Goal: Task Accomplishment & Management: Manage account settings

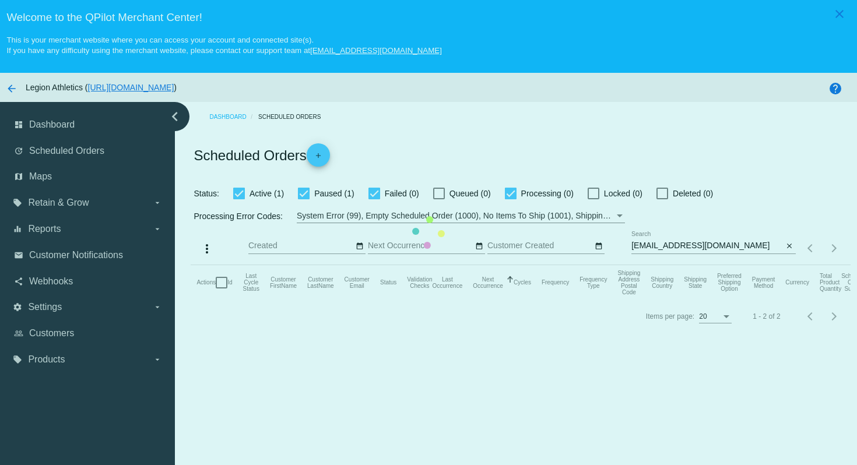
click at [483, 265] on mat-table "Actions Id Last Cycle Status Customer FirstName Customer LastName Customer Emai…" at bounding box center [521, 282] width 660 height 35
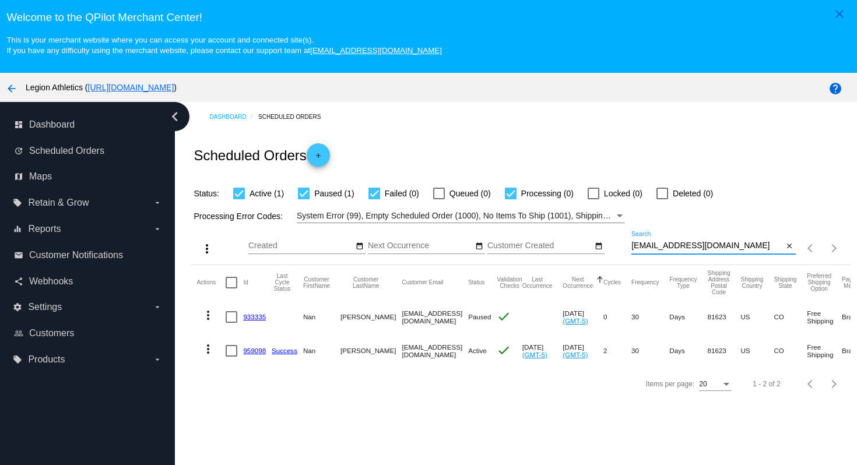
drag, startPoint x: 731, startPoint y: 244, endPoint x: 722, endPoint y: 225, distance: 21.1
click at [722, 225] on app-dashboard-scheduled-orders "Scheduled Orders add Status: Active (1) Paused (1) Failed (0) Queued (0) Proces…" at bounding box center [521, 266] width 660 height 268
paste input "[PERSON_NAME][EMAIL_ADDRESS][PERSON_NAME][DOMAIN_NAME]"
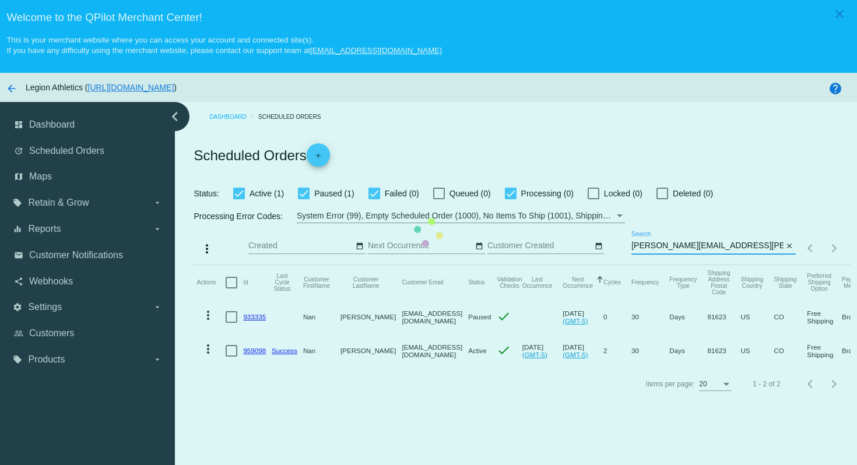
type input "[PERSON_NAME][EMAIL_ADDRESS][PERSON_NAME]@[DOMAIN_NAME]"
click at [789, 265] on mat-table "Actions Id Last Cycle Status Customer FirstName Customer LastName Customer Emai…" at bounding box center [521, 316] width 660 height 103
click at [790, 265] on mat-table "Actions Id Last Cycle Status Customer FirstName Customer LastName Customer Emai…" at bounding box center [521, 316] width 660 height 103
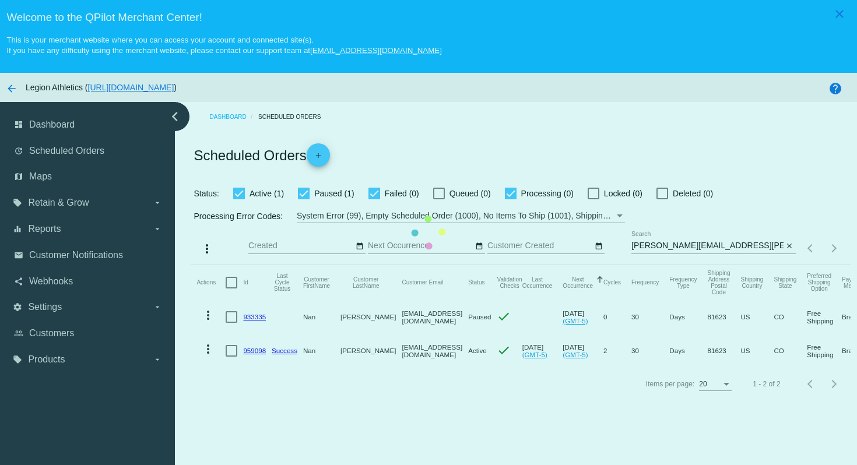
click at [790, 265] on mat-table "Actions Id Last Cycle Status Customer FirstName Customer LastName Customer Emai…" at bounding box center [521, 316] width 660 height 103
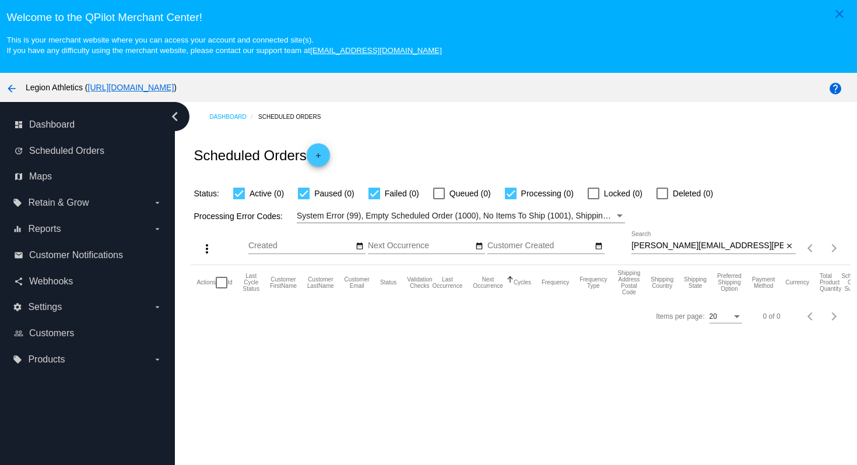
click at [790, 249] on mat-icon "close" at bounding box center [790, 246] width 8 height 9
click at [744, 247] on div "search" at bounding box center [714, 248] width 164 height 18
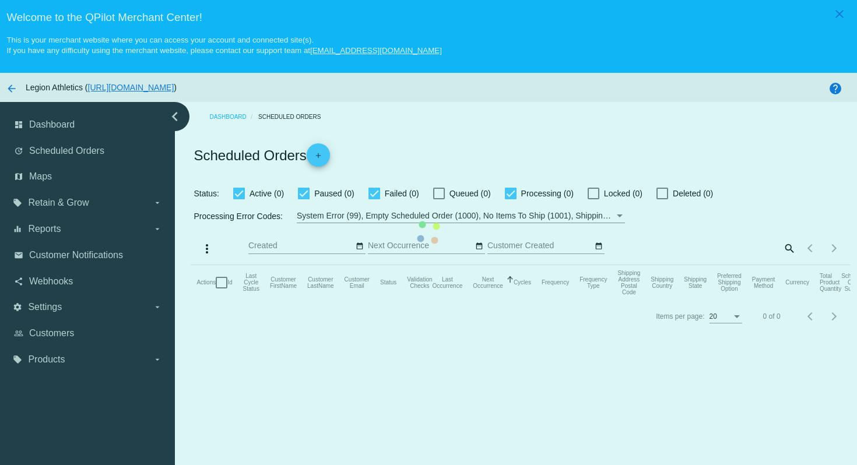
click at [788, 265] on mat-table "Actions Id Last Cycle Status Customer FirstName Customer LastName Customer Emai…" at bounding box center [521, 282] width 660 height 35
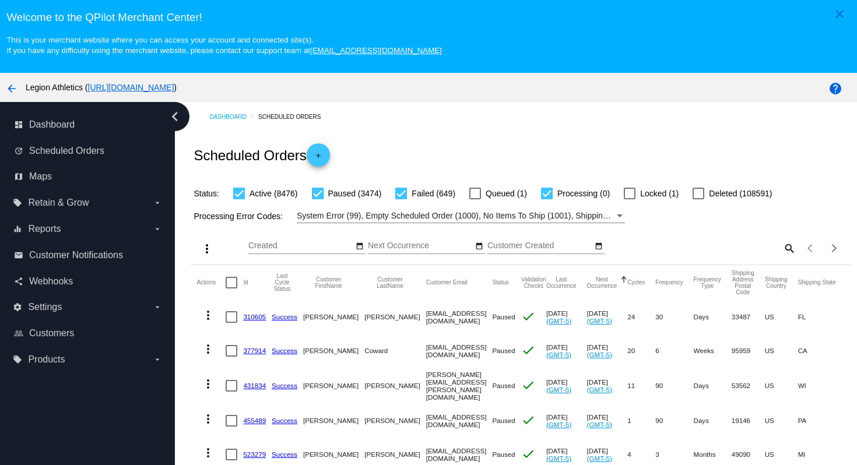
click at [786, 253] on mat-icon "search" at bounding box center [789, 248] width 14 height 18
click at [731, 250] on input "Search" at bounding box center [714, 245] width 164 height 9
paste input "[PERSON_NAME][EMAIL_ADDRESS][PERSON_NAME][DOMAIN_NAME]"
type input "[PERSON_NAME][EMAIL_ADDRESS][PERSON_NAME][DOMAIN_NAME]"
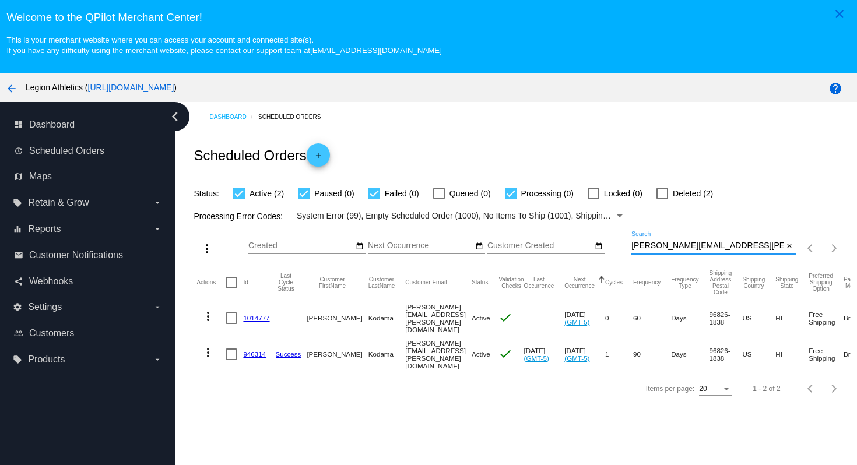
click at [657, 197] on div at bounding box center [663, 194] width 12 height 12
click at [662, 199] on input "Deleted (2)" at bounding box center [662, 199] width 1 height 1
checkbox input "true"
